Goal: Check status: Check status

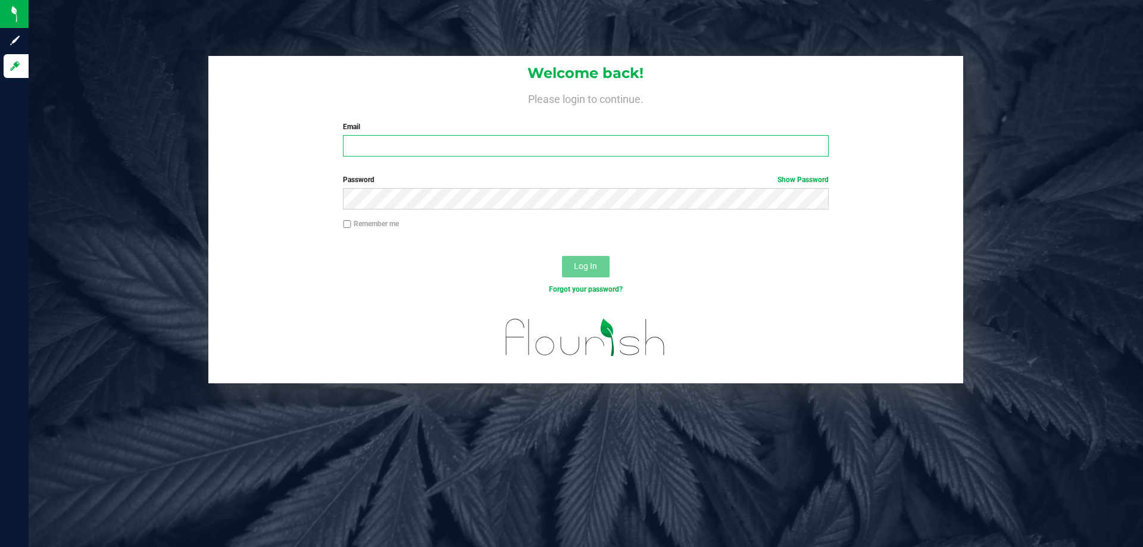
click at [373, 151] on input "Email" at bounding box center [585, 145] width 485 height 21
type input "[EMAIL_ADDRESS][DOMAIN_NAME]"
click at [470, 180] on label "Password Show Password" at bounding box center [585, 179] width 485 height 11
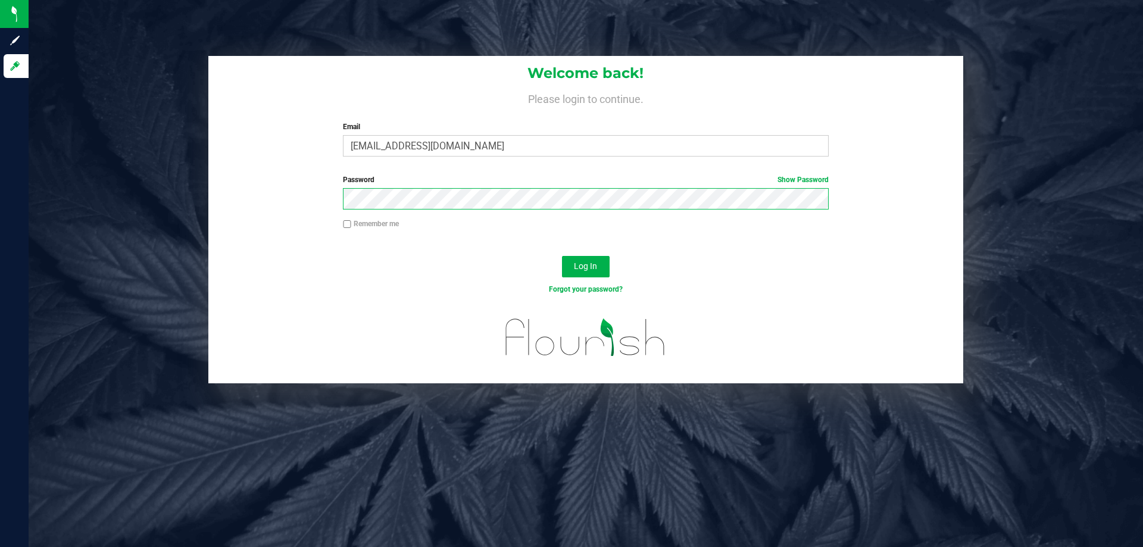
click at [562, 256] on button "Log In" at bounding box center [586, 266] width 48 height 21
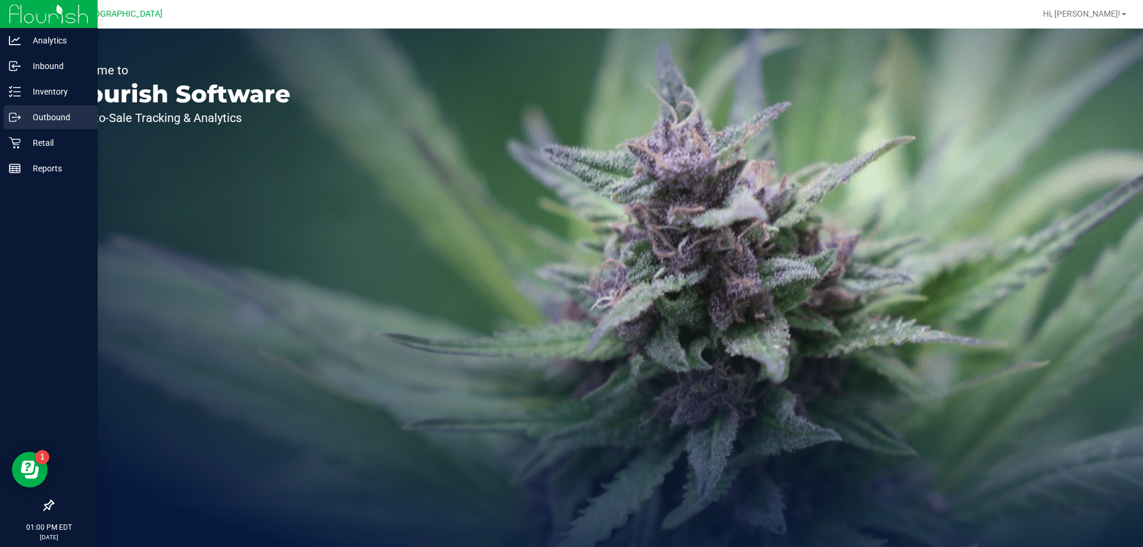
click at [32, 128] on div "Outbound" at bounding box center [51, 117] width 94 height 24
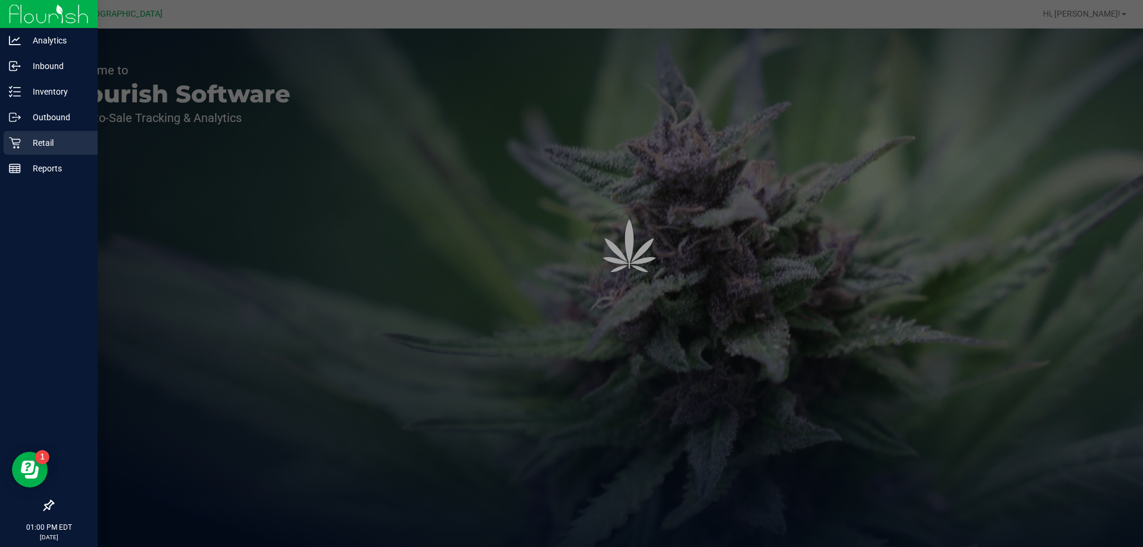
click at [29, 141] on p "Retail" at bounding box center [56, 143] width 71 height 14
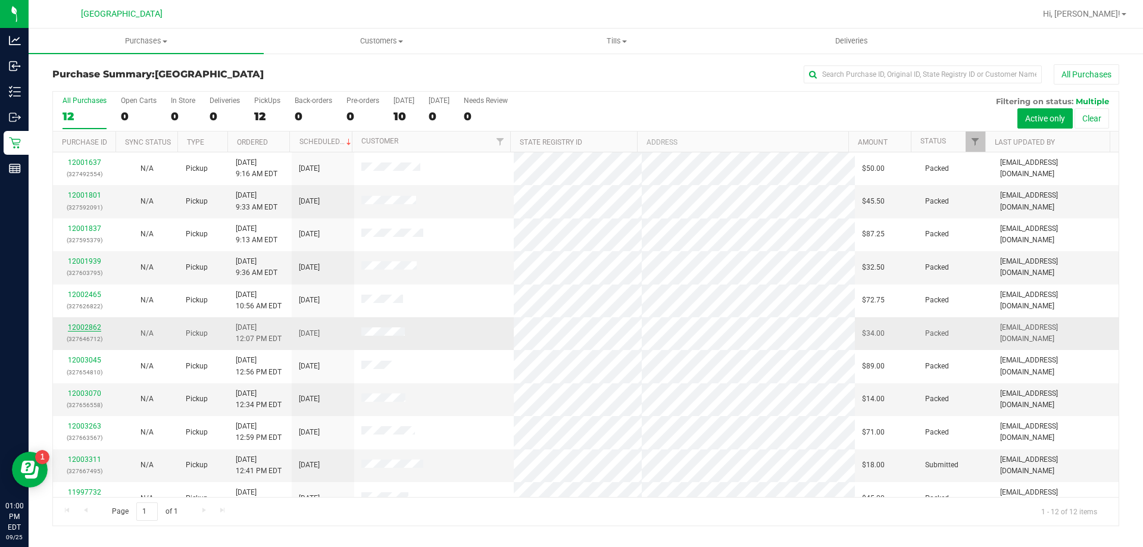
click at [82, 326] on link "12002862" at bounding box center [84, 327] width 33 height 8
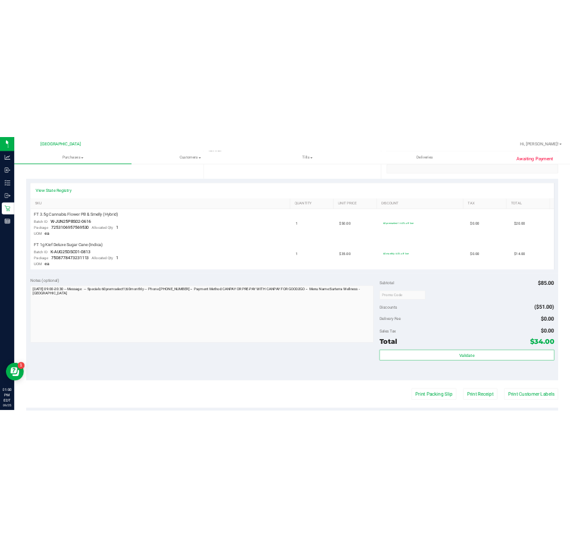
scroll to position [238, 0]
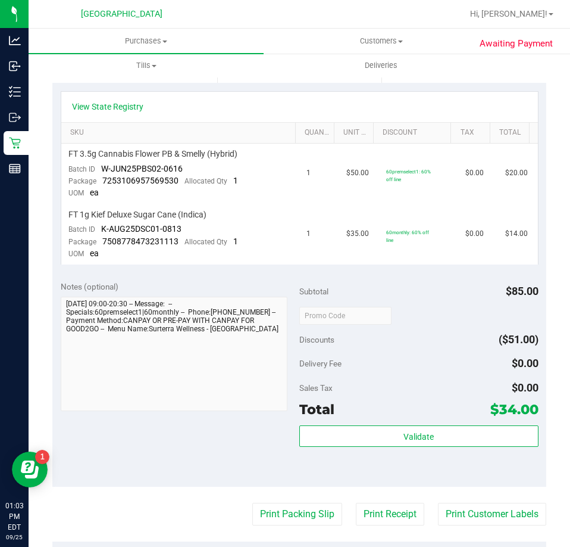
click at [521, 25] on div "Hi, [PERSON_NAME]!" at bounding box center [514, 13] width 102 height 23
click at [541, 14] on span "Hi, [PERSON_NAME]!" at bounding box center [508, 14] width 77 height 10
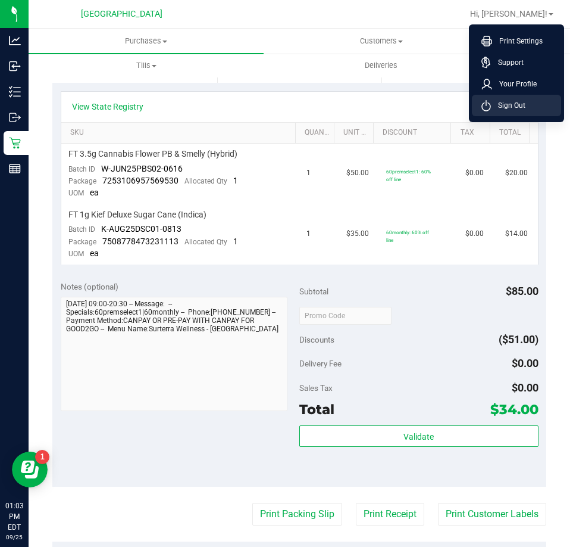
click at [506, 108] on span "Sign Out" at bounding box center [508, 105] width 35 height 12
